Goal: Task Accomplishment & Management: Manage account settings

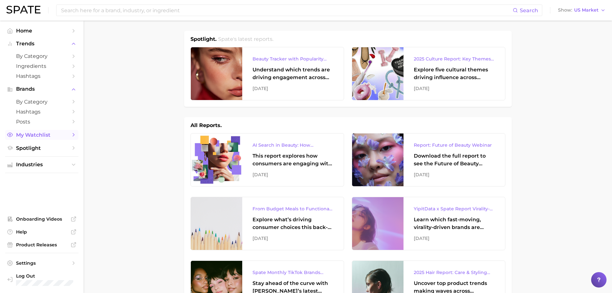
click at [70, 135] on link "My Watchlist" at bounding box center [41, 135] width 73 height 10
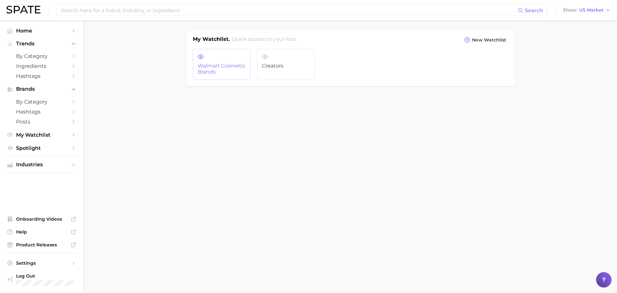
click at [215, 65] on span "Walmart Cosmetic Brands" at bounding box center [222, 69] width 48 height 12
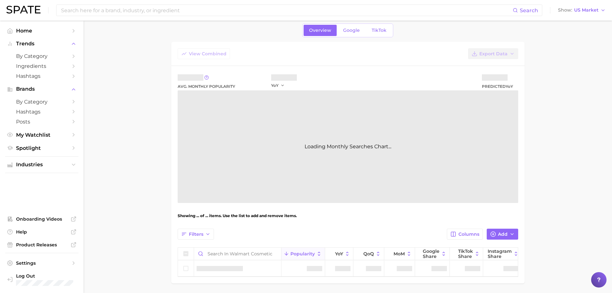
scroll to position [50, 0]
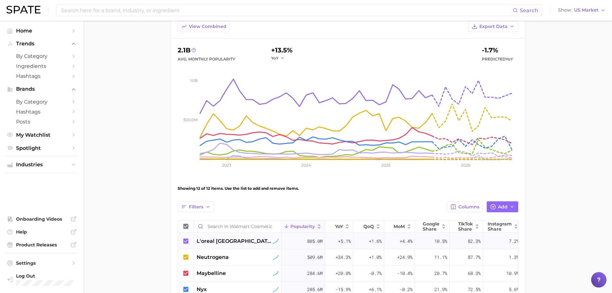
click at [214, 239] on span "l'oreal paris" at bounding box center [234, 241] width 75 height 8
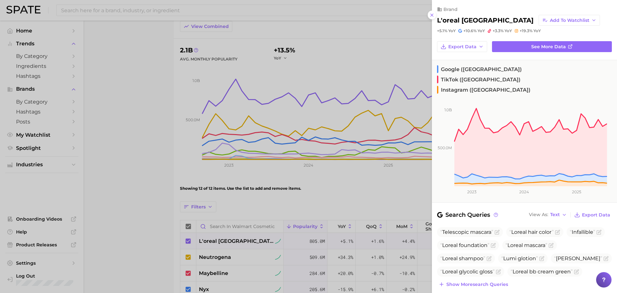
click at [145, 153] on div at bounding box center [308, 146] width 617 height 293
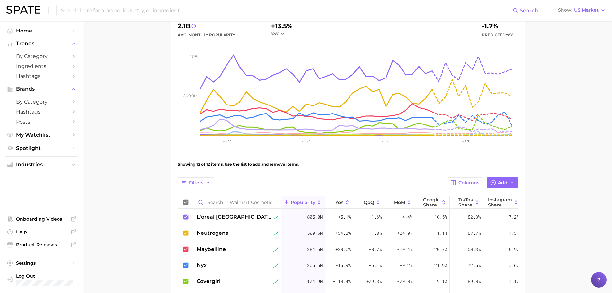
scroll to position [146, 0]
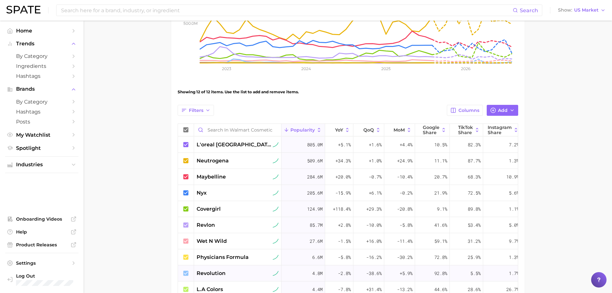
click at [211, 272] on span "revolution" at bounding box center [211, 273] width 29 height 8
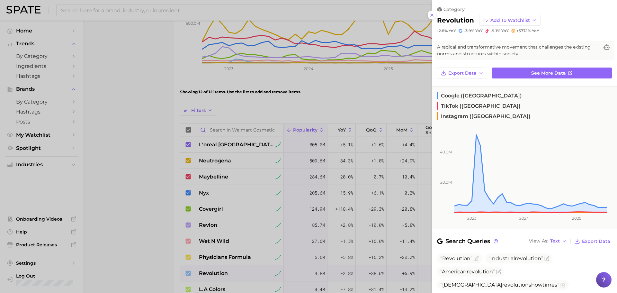
click at [126, 135] on div at bounding box center [308, 146] width 617 height 293
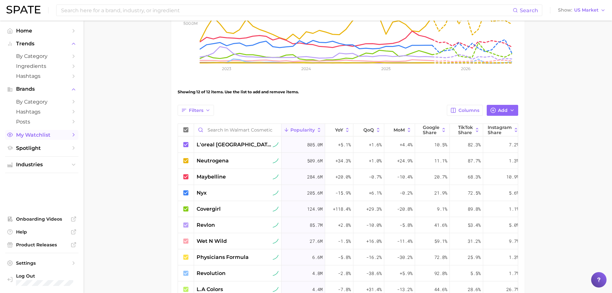
click at [54, 137] on span "My Watchlist" at bounding box center [41, 135] width 51 height 6
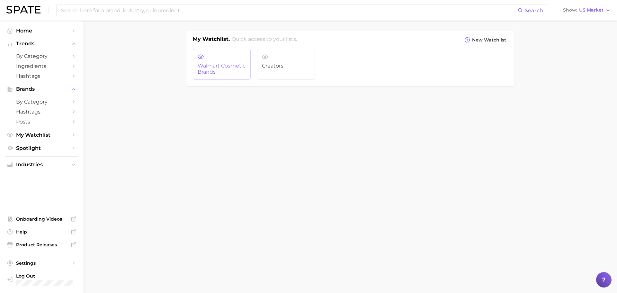
click at [199, 56] on icon at bounding box center [201, 57] width 6 height 6
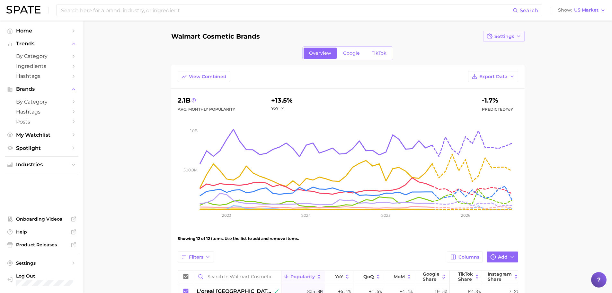
click at [491, 35] on icon "button" at bounding box center [490, 36] width 6 height 6
click at [496, 44] on button "Edit Details" at bounding box center [518, 48] width 71 height 12
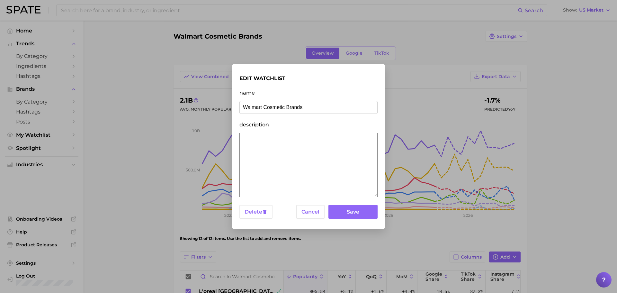
click at [275, 152] on textarea "description" at bounding box center [308, 165] width 138 height 64
click at [276, 188] on textarea "description" at bounding box center [308, 165] width 138 height 64
click at [351, 211] on button "Save" at bounding box center [352, 212] width 49 height 14
click at [308, 213] on button "Cancel" at bounding box center [310, 212] width 28 height 14
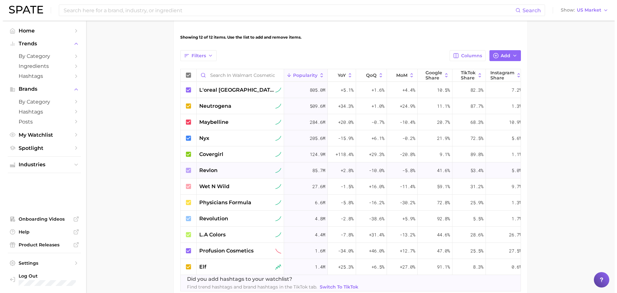
scroll to position [225, 0]
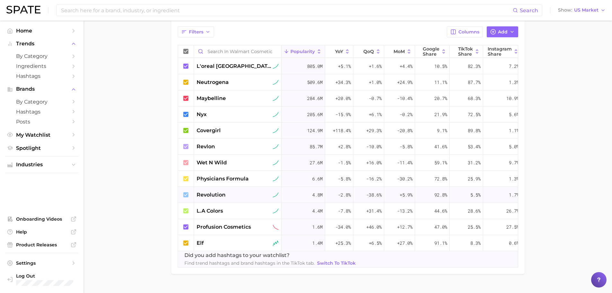
click at [186, 193] on icon at bounding box center [185, 194] width 5 height 5
click at [207, 194] on span "revolution" at bounding box center [211, 195] width 29 height 8
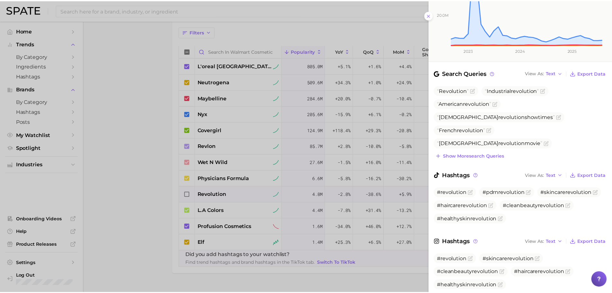
scroll to position [170, 0]
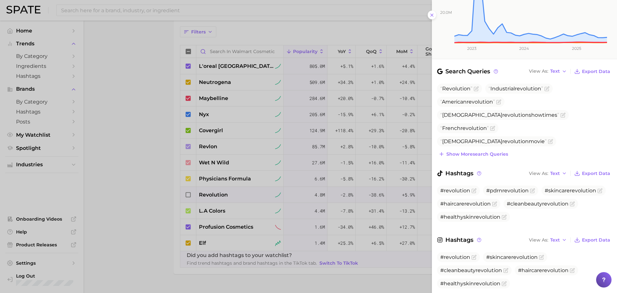
click at [216, 198] on div at bounding box center [308, 146] width 617 height 293
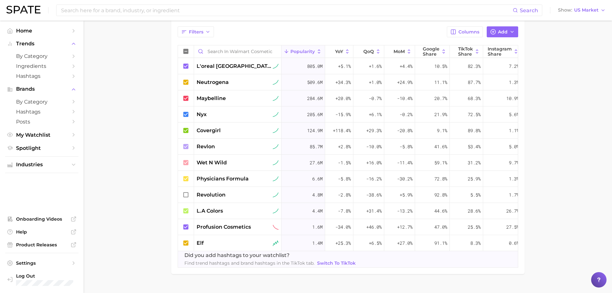
click at [187, 196] on icon at bounding box center [185, 194] width 7 height 7
click at [203, 196] on span "revolution" at bounding box center [211, 195] width 29 height 8
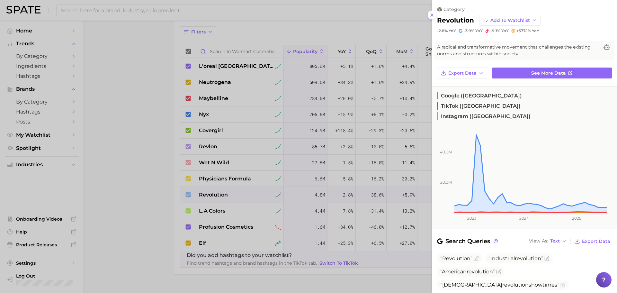
click at [222, 68] on div at bounding box center [308, 146] width 617 height 293
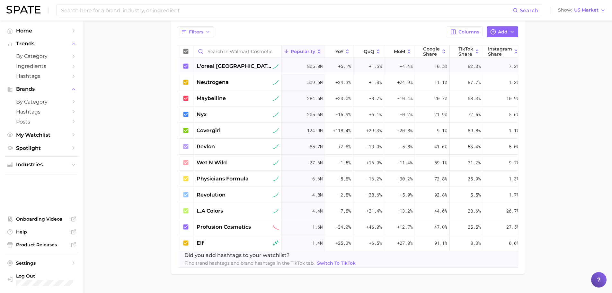
click at [222, 69] on span "l'oreal paris" at bounding box center [234, 66] width 75 height 8
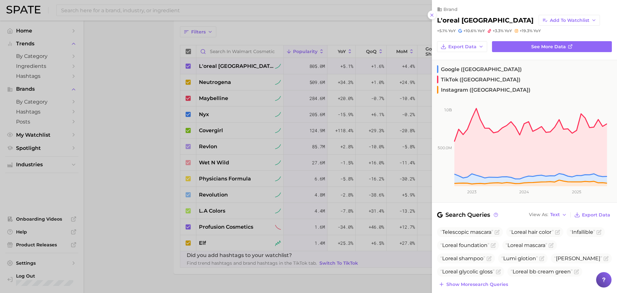
click at [218, 81] on div at bounding box center [308, 146] width 617 height 293
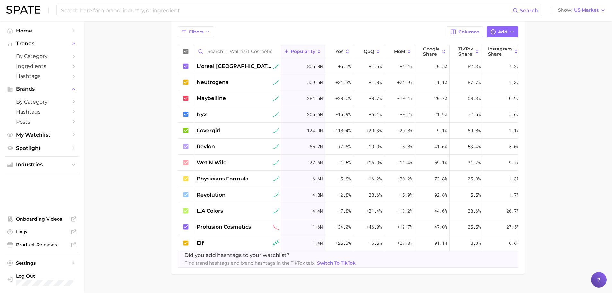
click at [218, 81] on span "neutrogena" at bounding box center [213, 82] width 32 height 8
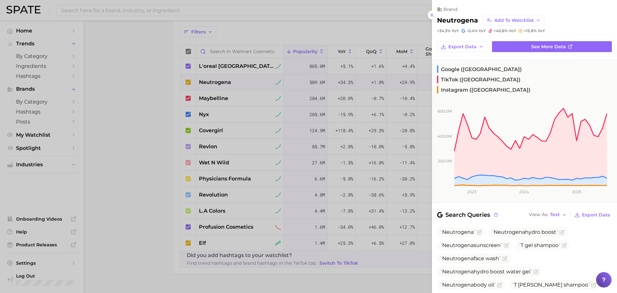
click at [216, 99] on div at bounding box center [308, 146] width 617 height 293
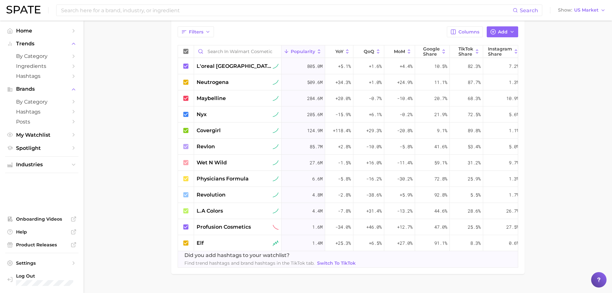
click at [216, 99] on span "maybelline" at bounding box center [211, 98] width 29 height 8
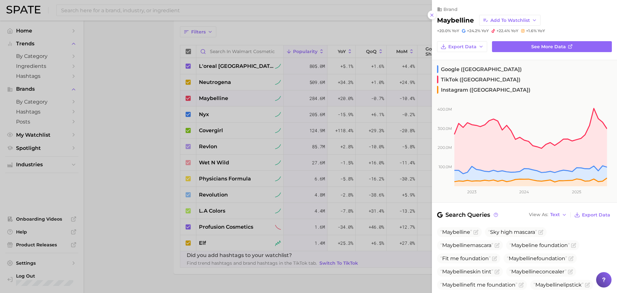
click at [212, 111] on div at bounding box center [308, 146] width 617 height 293
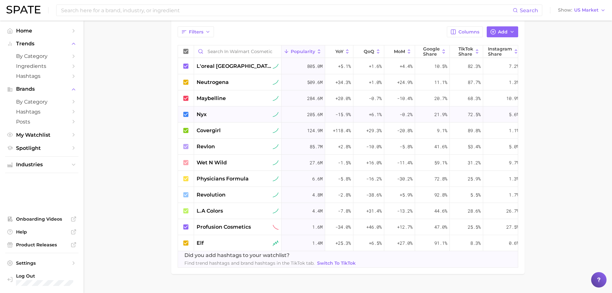
click at [212, 111] on div "nyx" at bounding box center [238, 115] width 82 height 8
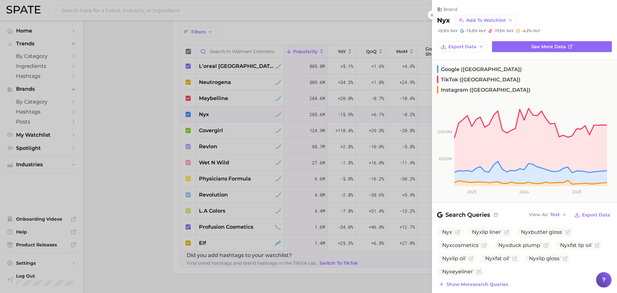
click at [208, 128] on div at bounding box center [308, 146] width 617 height 293
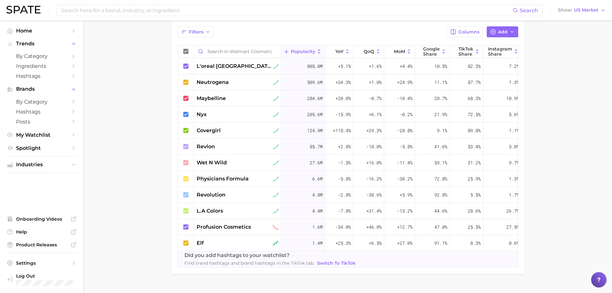
click at [208, 128] on span "covergirl" at bounding box center [209, 131] width 24 height 8
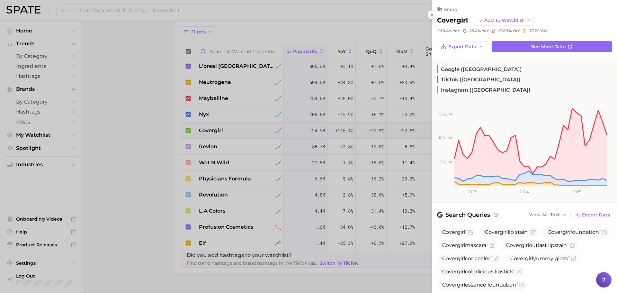
click at [208, 147] on div at bounding box center [308, 146] width 617 height 293
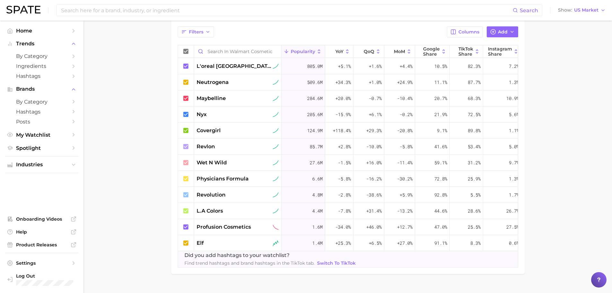
click at [208, 147] on span "revlon" at bounding box center [206, 147] width 18 height 8
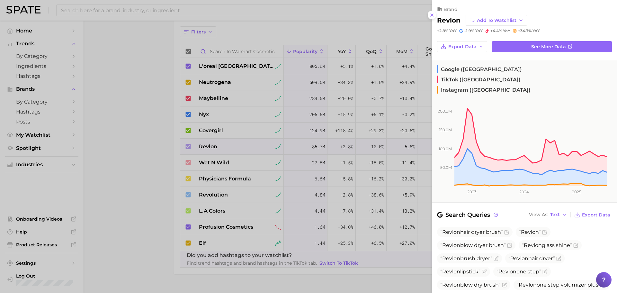
click at [206, 162] on div at bounding box center [308, 146] width 617 height 293
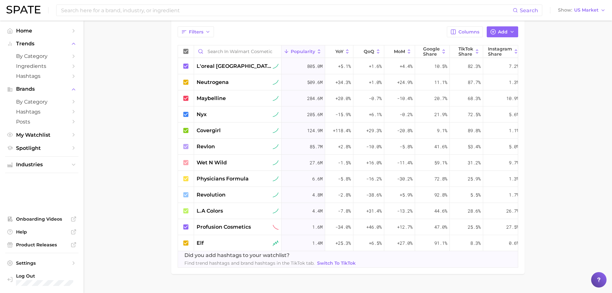
click at [206, 162] on span "wet n wild" at bounding box center [212, 163] width 30 height 8
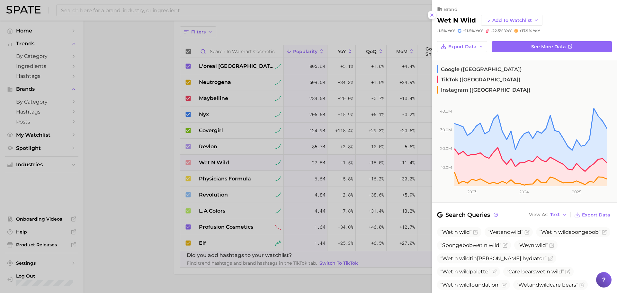
click at [206, 179] on div at bounding box center [308, 146] width 617 height 293
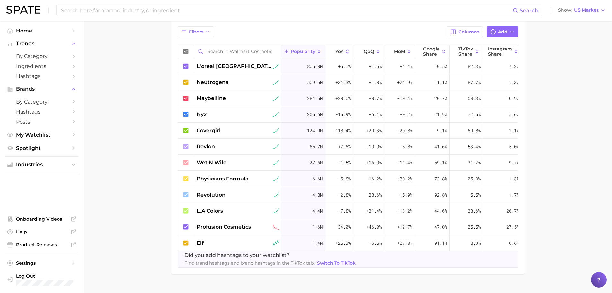
click at [206, 179] on span "physicians formula" at bounding box center [223, 179] width 52 height 8
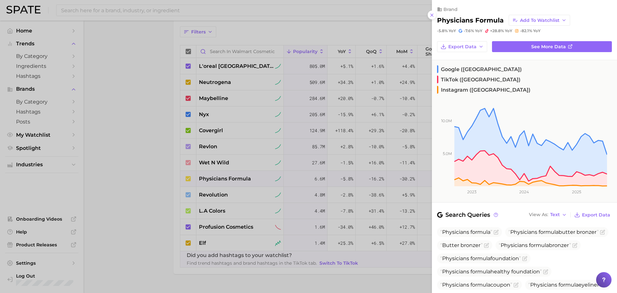
click at [205, 195] on div at bounding box center [308, 146] width 617 height 293
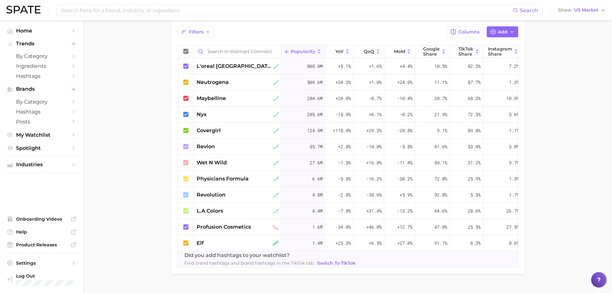
click at [205, 195] on span "revolution" at bounding box center [211, 195] width 29 height 8
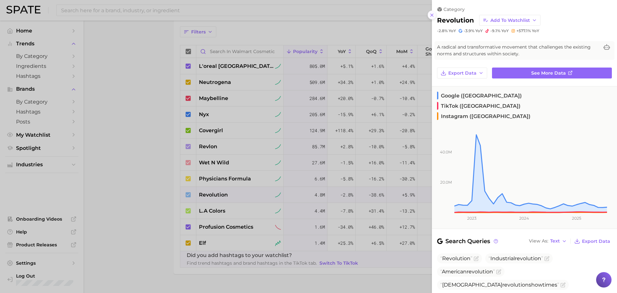
click at [431, 14] on icon at bounding box center [431, 15] width 5 height 5
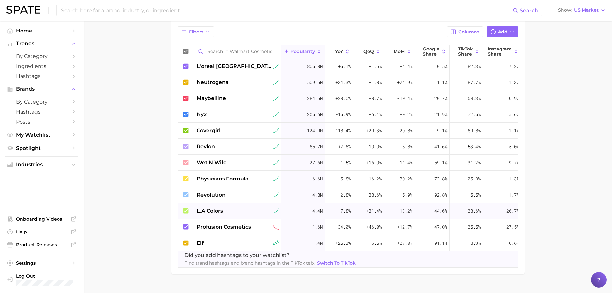
click at [221, 206] on div "l.a colors" at bounding box center [237, 211] width 87 height 16
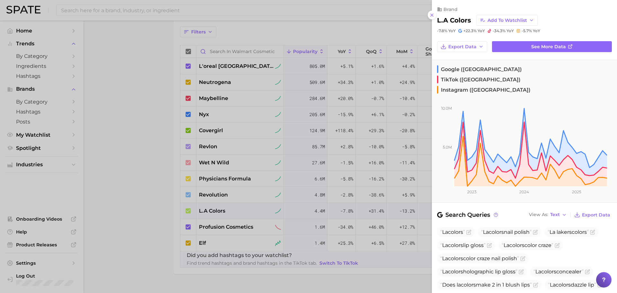
click at [217, 225] on div at bounding box center [308, 146] width 617 height 293
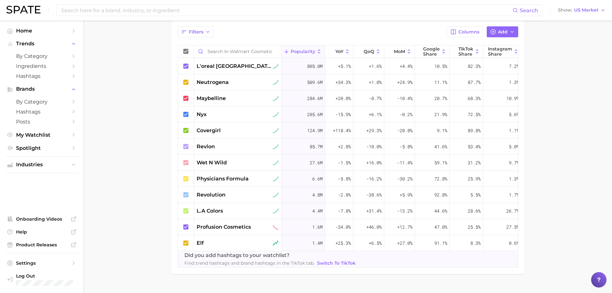
click at [217, 225] on span "profusion cosmetics" at bounding box center [224, 227] width 54 height 8
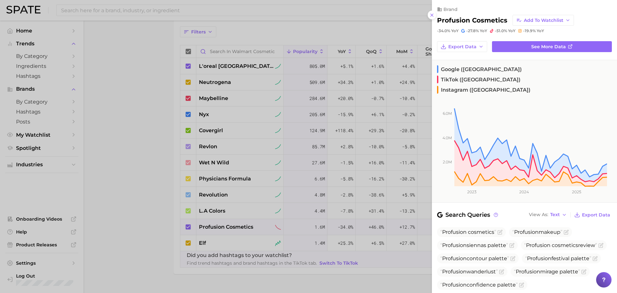
click at [208, 244] on div at bounding box center [308, 146] width 617 height 293
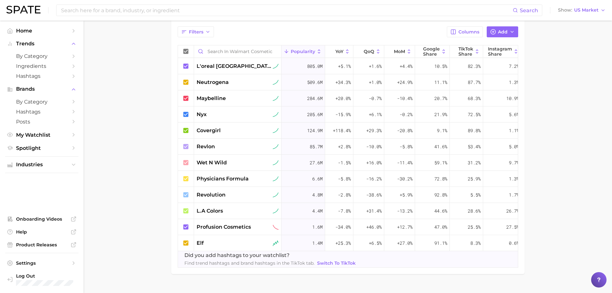
click at [208, 244] on div "elf" at bounding box center [238, 243] width 82 height 8
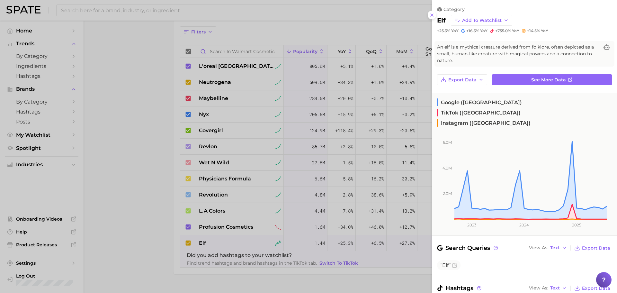
click at [141, 197] on div at bounding box center [308, 146] width 617 height 293
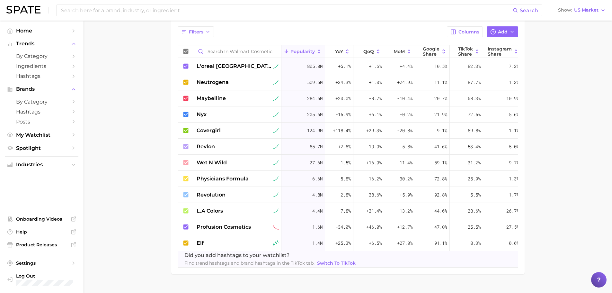
scroll to position [0, 20]
